Goal: Information Seeking & Learning: Understand process/instructions

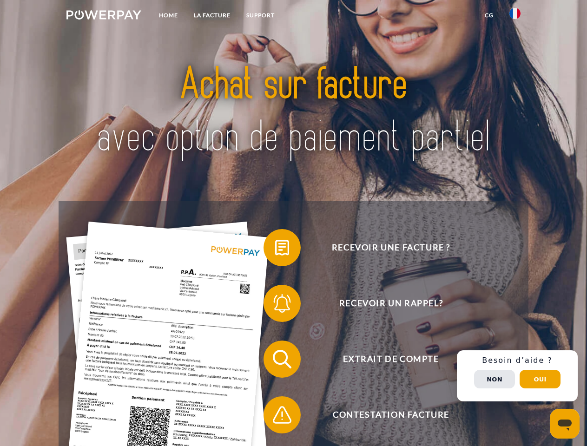
click at [104, 16] on img at bounding box center [103, 14] width 75 height 9
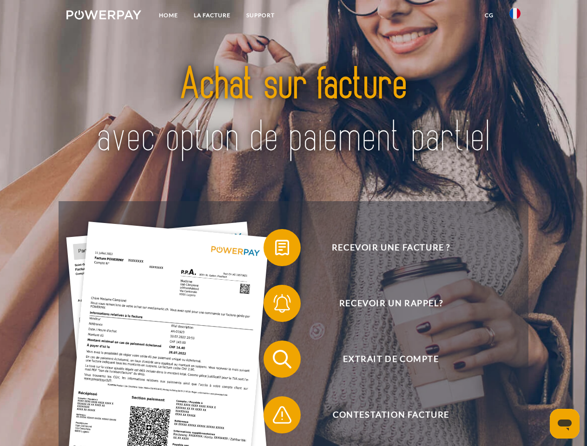
click at [515, 16] on img at bounding box center [515, 13] width 11 height 11
click at [489, 15] on link "CG" at bounding box center [489, 15] width 25 height 17
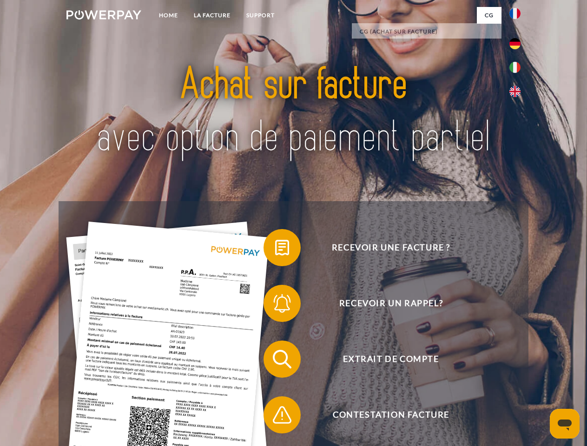
click at [275, 250] on span at bounding box center [268, 248] width 46 height 46
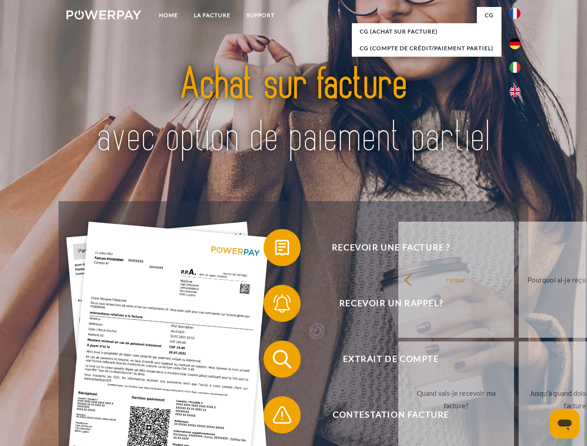
click at [275, 305] on div "Recevoir une facture ? Recevoir un rappel? Extrait de compte retour" at bounding box center [294, 387] width 470 height 372
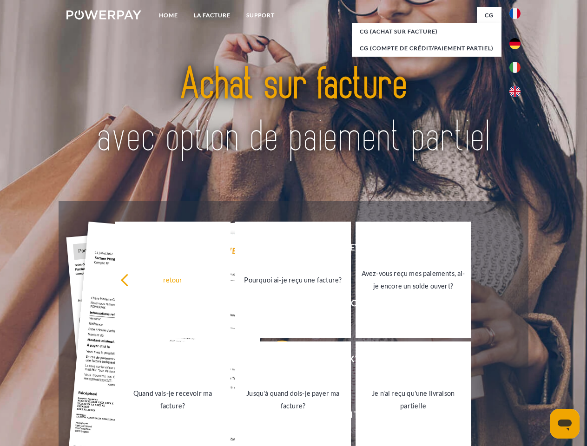
click at [275, 361] on link "Jusqu'à quand dois-je payer ma facture?" at bounding box center [293, 400] width 116 height 116
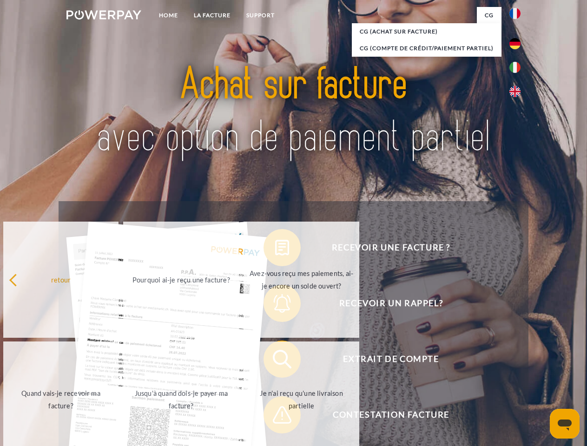
click at [275, 417] on span at bounding box center [268, 415] width 46 height 46
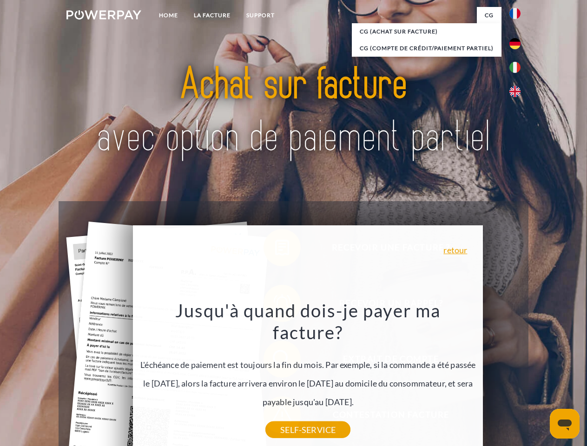
click at [517, 376] on div "Recevoir une facture ? Recevoir un rappel? Extrait de compte retour" at bounding box center [294, 387] width 470 height 372
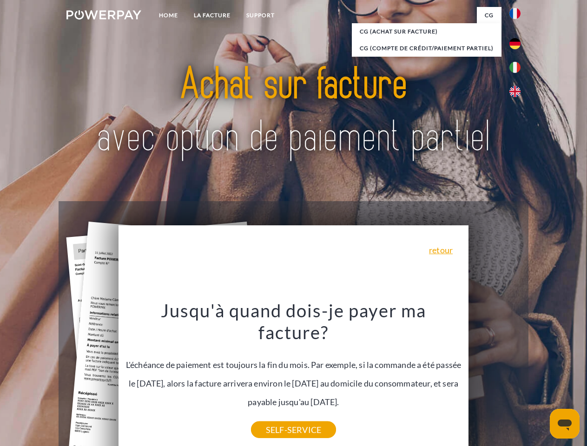
click at [495, 378] on span "Extrait de compte" at bounding box center [391, 359] width 228 height 37
click at [540, 379] on header "Home LA FACTURE Support" at bounding box center [293, 321] width 587 height 642
